Goal: Task Accomplishment & Management: Manage account settings

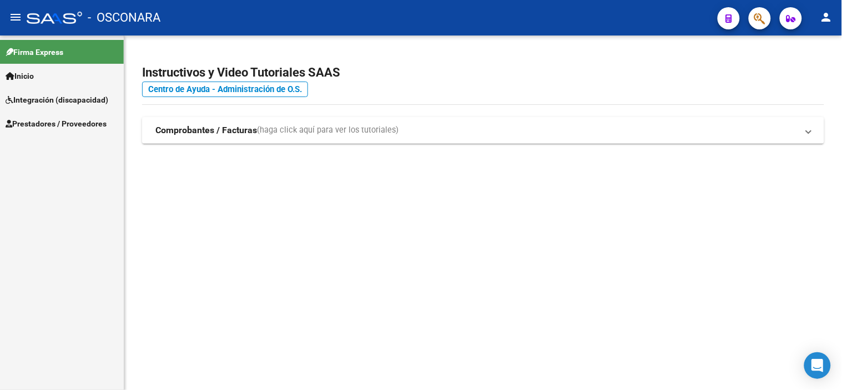
click at [52, 123] on span "Prestadores / Proveedores" at bounding box center [56, 124] width 101 height 12
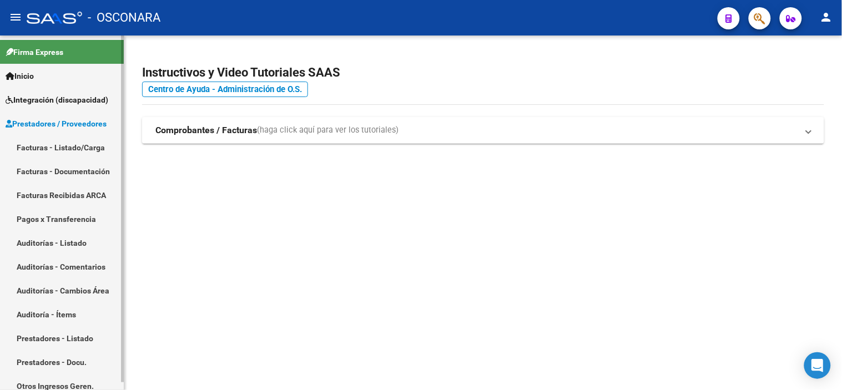
click at [56, 146] on link "Facturas - Listado/Carga" at bounding box center [62, 147] width 124 height 24
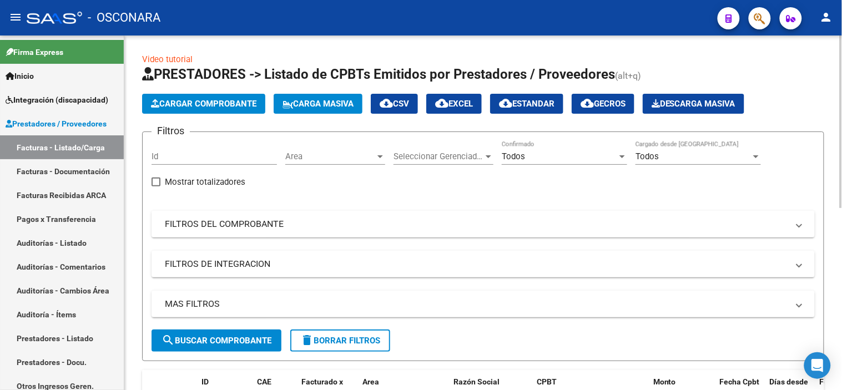
click at [279, 226] on mat-panel-title "FILTROS DEL COMPROBANTE" at bounding box center [476, 224] width 623 height 12
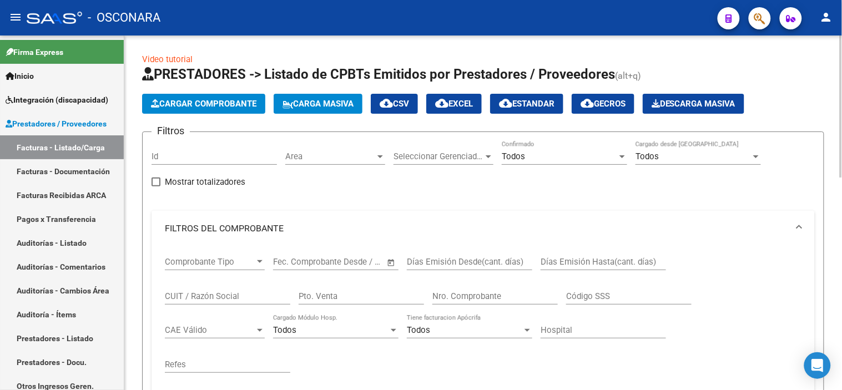
click at [481, 302] on div "Nro. Comprobante" at bounding box center [494, 293] width 125 height 24
type input "383"
click at [322, 193] on div "Filtros Id Area Area Seleccionar Gerenciador Seleccionar Gerenciador Todos Conf…" at bounding box center [482, 312] width 663 height 343
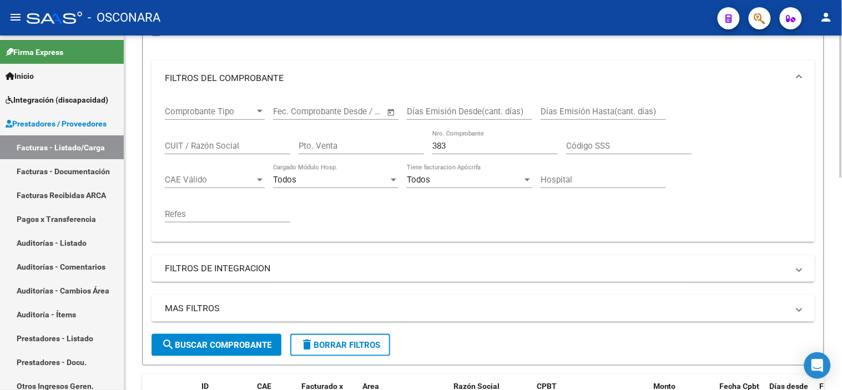
scroll to position [185, 0]
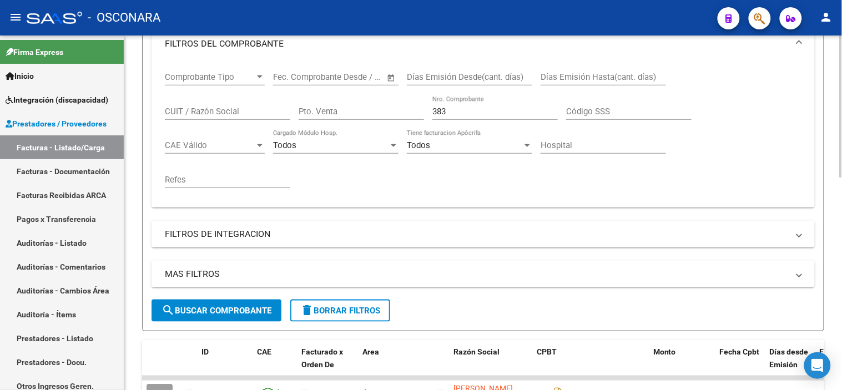
click at [208, 309] on span "search Buscar Comprobante" at bounding box center [216, 311] width 110 height 10
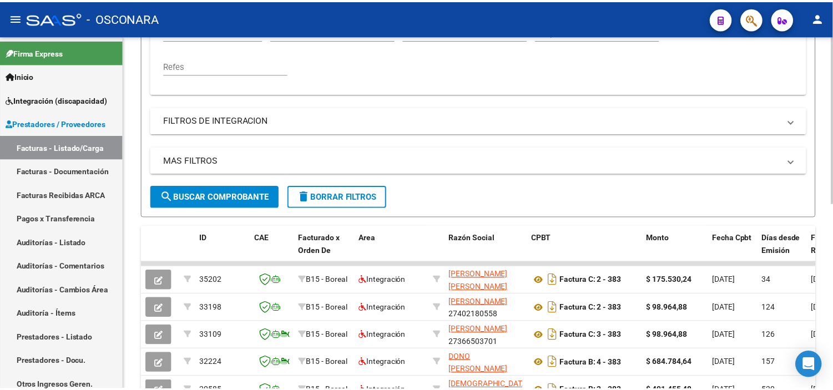
scroll to position [308, 0]
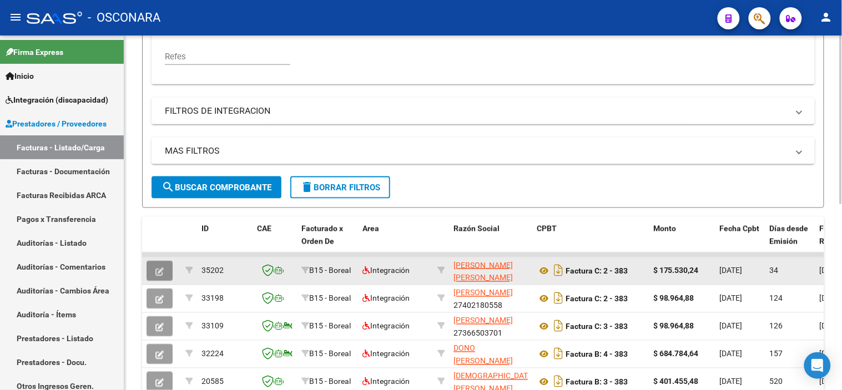
click at [159, 275] on icon "button" at bounding box center [159, 271] width 8 height 8
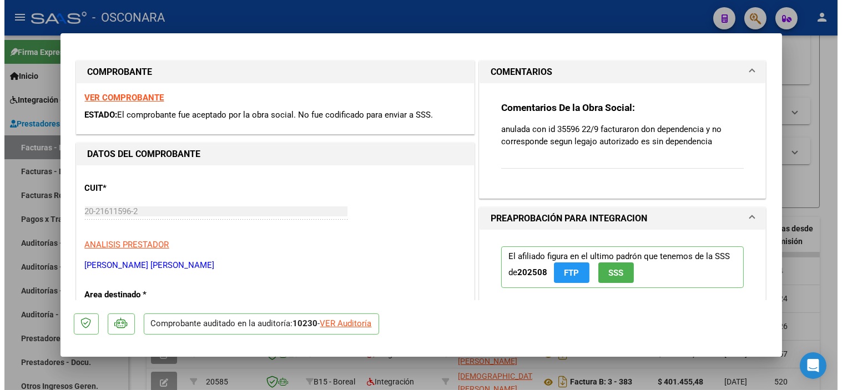
scroll to position [0, 0]
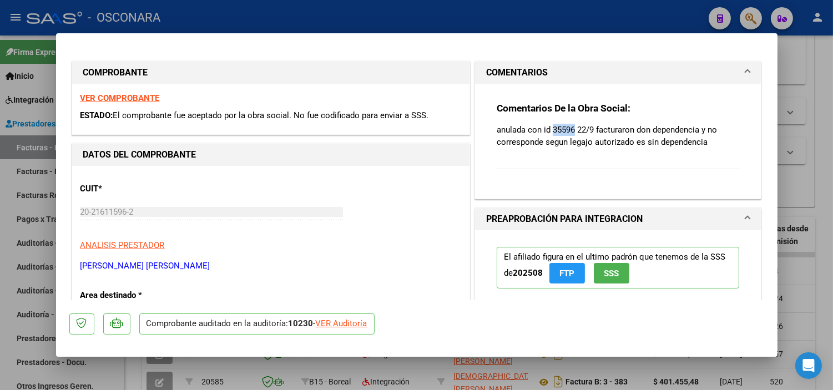
drag, startPoint x: 572, startPoint y: 126, endPoint x: 548, endPoint y: 126, distance: 23.3
click at [548, 126] on p "anulada con id 35596 22/9 facturaron don dependencia y no corresponde segun leg…" at bounding box center [618, 136] width 243 height 24
copy p "35596"
click at [117, 379] on div at bounding box center [416, 195] width 833 height 390
type input "$ 0,00"
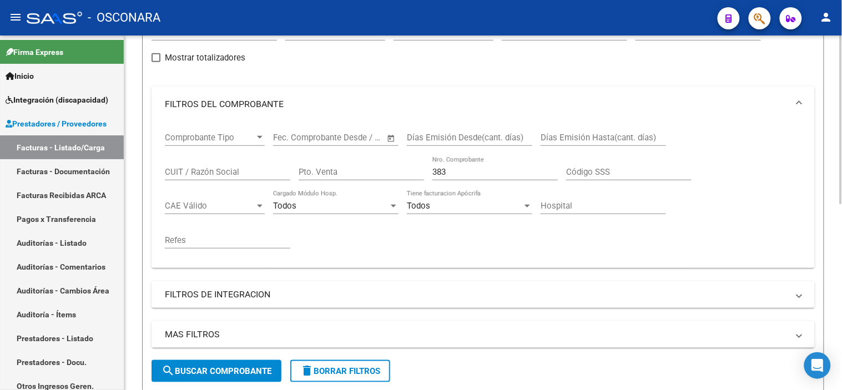
scroll to position [123, 0]
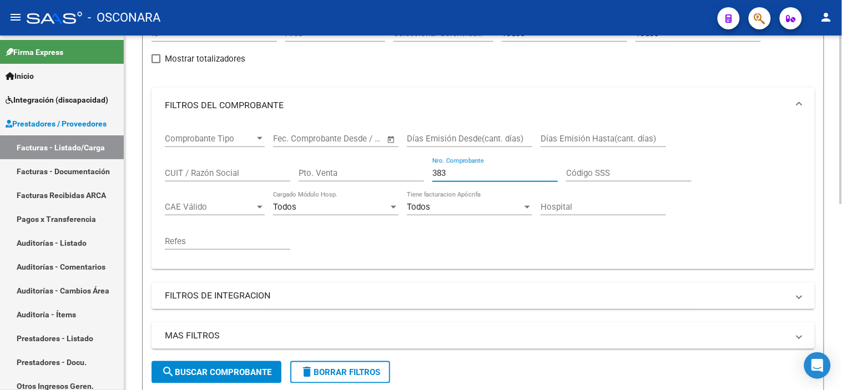
drag, startPoint x: 443, startPoint y: 172, endPoint x: 429, endPoint y: 172, distance: 13.9
click at [429, 172] on div "Comprobante Tipo Comprobante Tipo Fecha inicio – Fecha fin Fec. Comprobante Des…" at bounding box center [483, 191] width 636 height 137
click at [171, 102] on mat-panel-title "FILTROS DEL COMPROBANTE" at bounding box center [476, 105] width 623 height 12
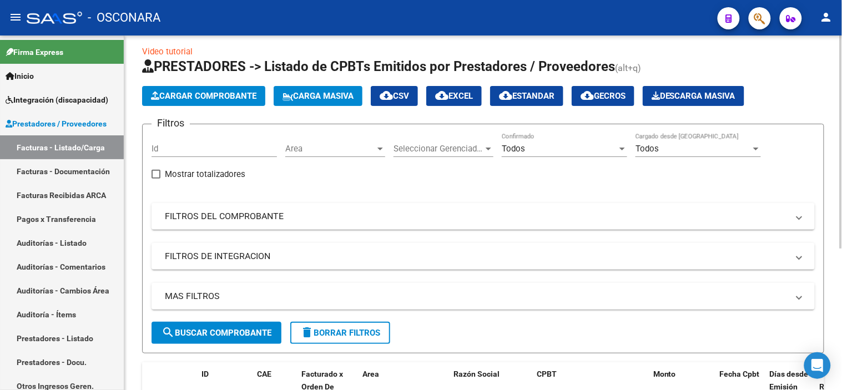
scroll to position [0, 0]
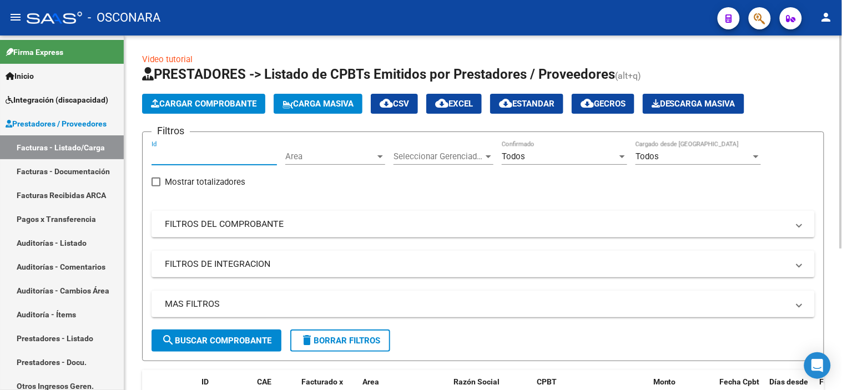
click at [207, 159] on input "Id" at bounding box center [213, 156] width 125 height 10
paste input "35596"
type input "35596"
click at [191, 341] on span "search Buscar Comprobante" at bounding box center [216, 341] width 110 height 10
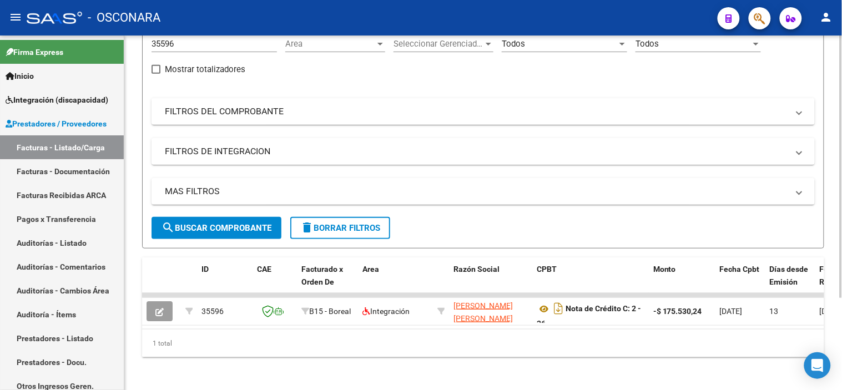
scroll to position [124, 0]
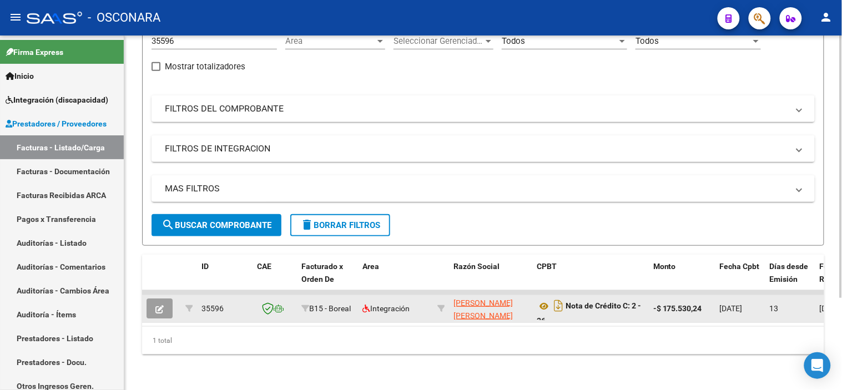
click at [163, 305] on icon "button" at bounding box center [159, 309] width 8 height 8
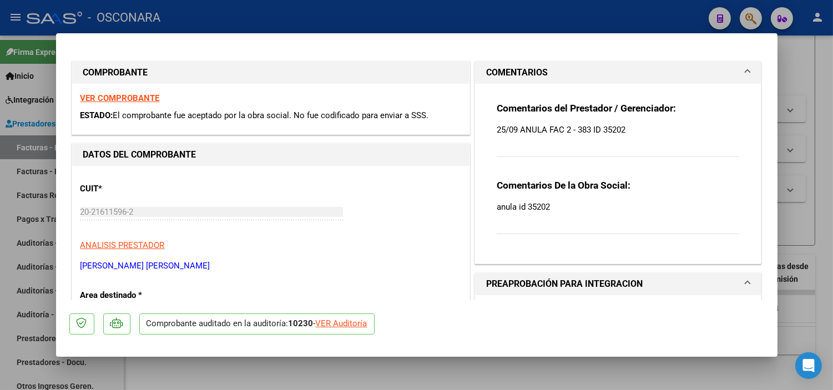
click at [412, 369] on div at bounding box center [416, 195] width 833 height 390
type input "$ 0,00"
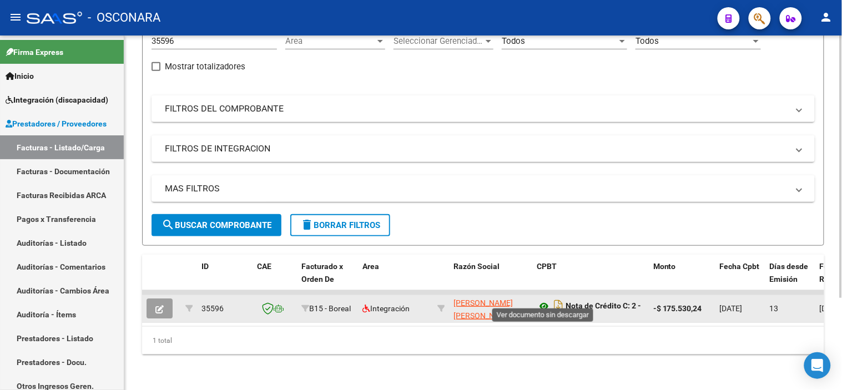
click at [545, 300] on icon at bounding box center [544, 306] width 14 height 13
